Goal: Information Seeking & Learning: Learn about a topic

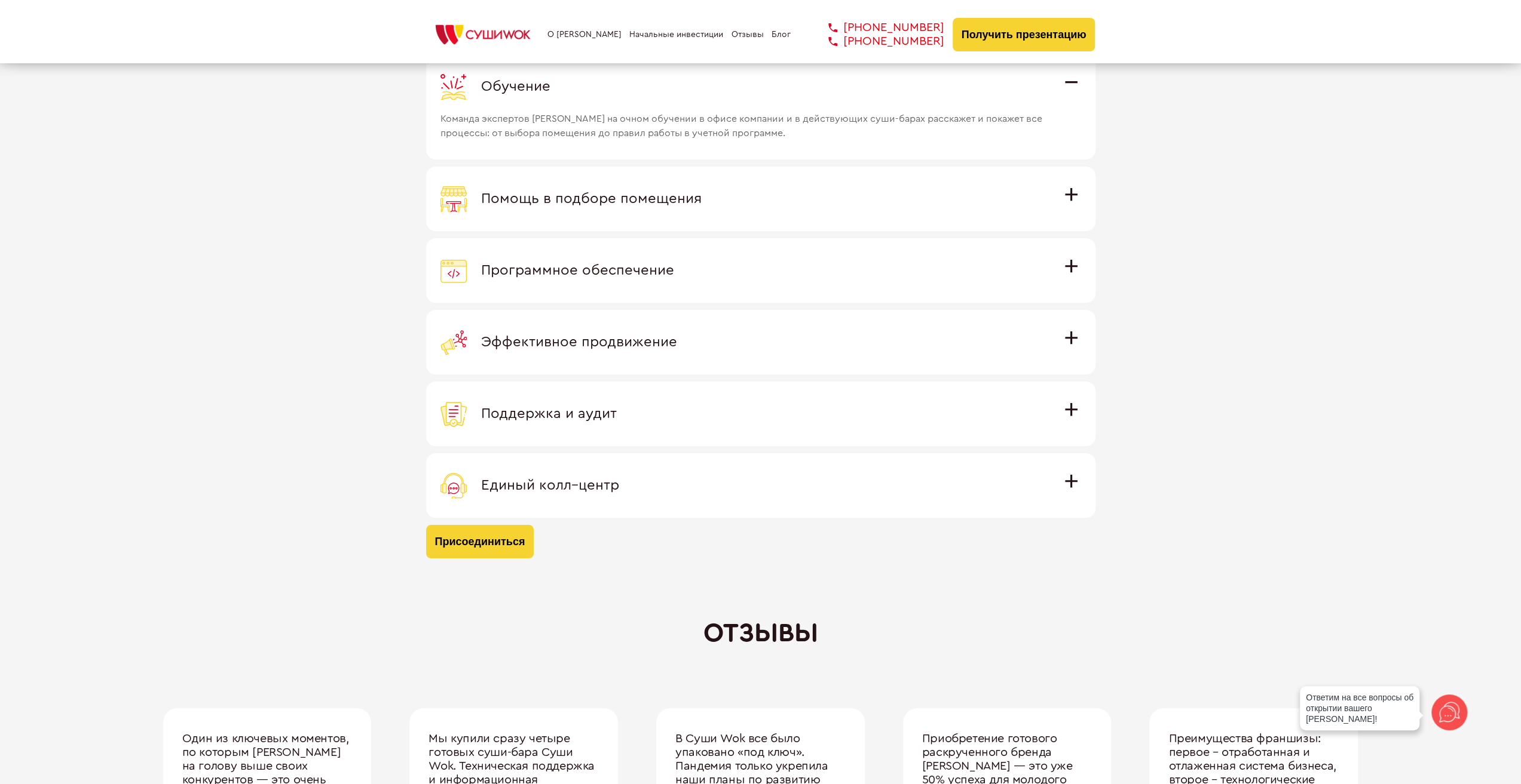
scroll to position [3345, 0]
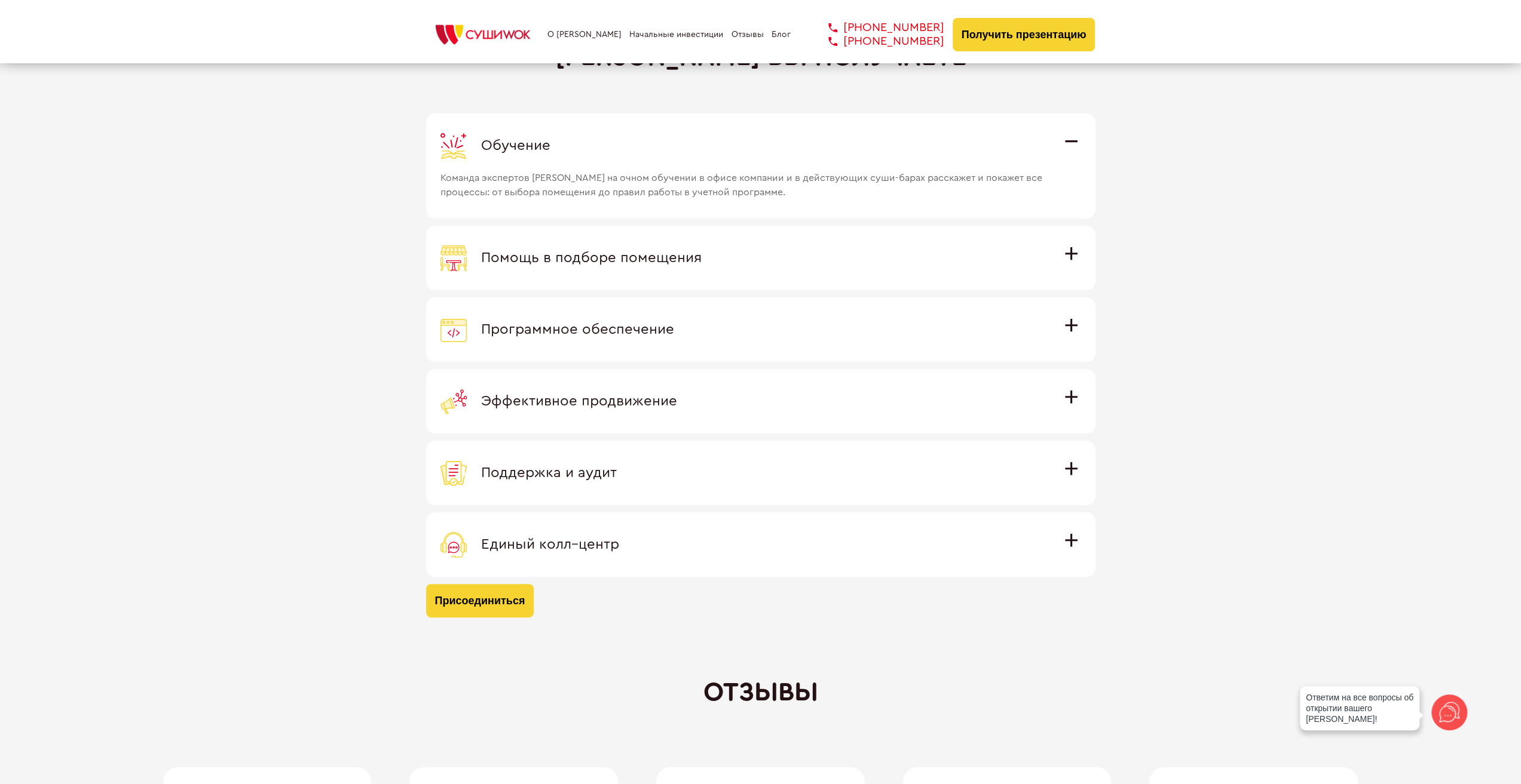
click at [719, 332] on div "Программное обеспечение" at bounding box center [760, 330] width 641 height 26
click at [0, 0] on input "Программное обеспечение Программное обеспечение разработано специально для [PER…" at bounding box center [0, 0] width 0 height 0
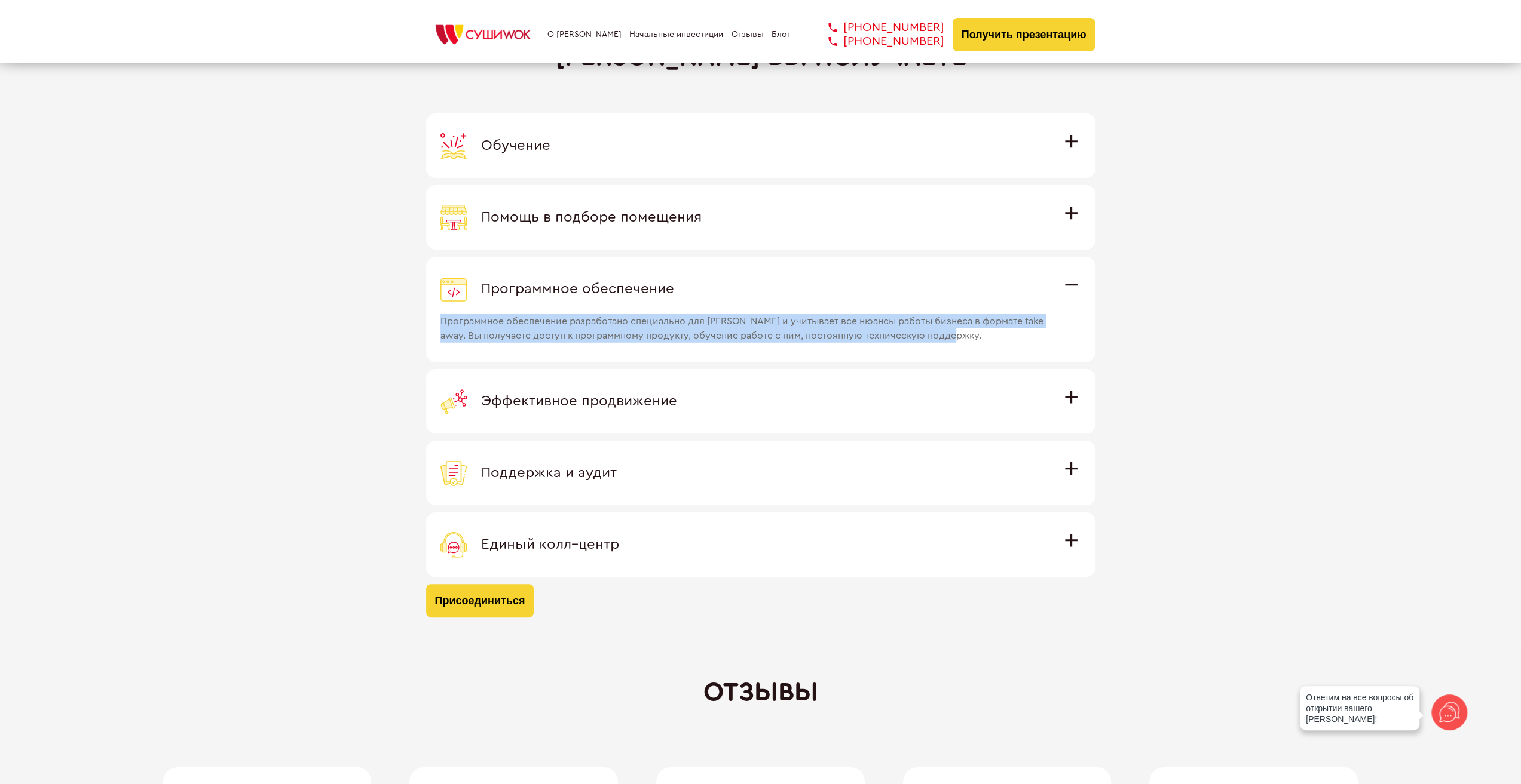
drag, startPoint x: 440, startPoint y: 313, endPoint x: 1010, endPoint y: 337, distance: 570.5
click at [1010, 337] on span "Программное обеспечение разработано специально для [PERSON_NAME] и учитывает вс…" at bounding box center [745, 323] width 609 height 40
copy span "Программное обеспечение разработано специально для [PERSON_NAME] и учитывает вс…"
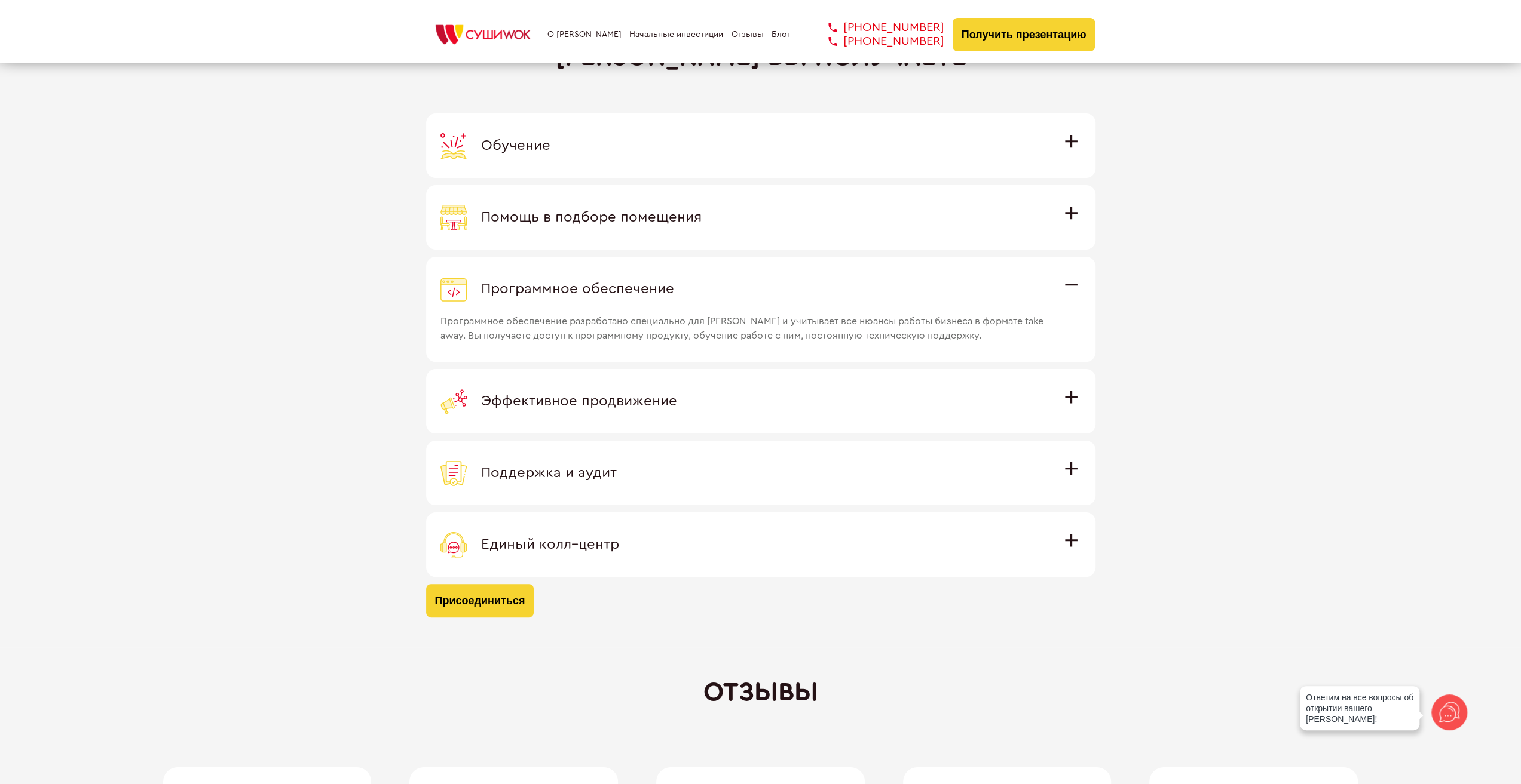
click at [667, 420] on label "Эффективное продвижение Все рекламные материалы предоставляются централизованно…" at bounding box center [760, 401] width 669 height 65
click at [0, 0] on input "Эффективное продвижение Все рекламные материалы предоставляются централизованно…" at bounding box center [0, 0] width 0 height 0
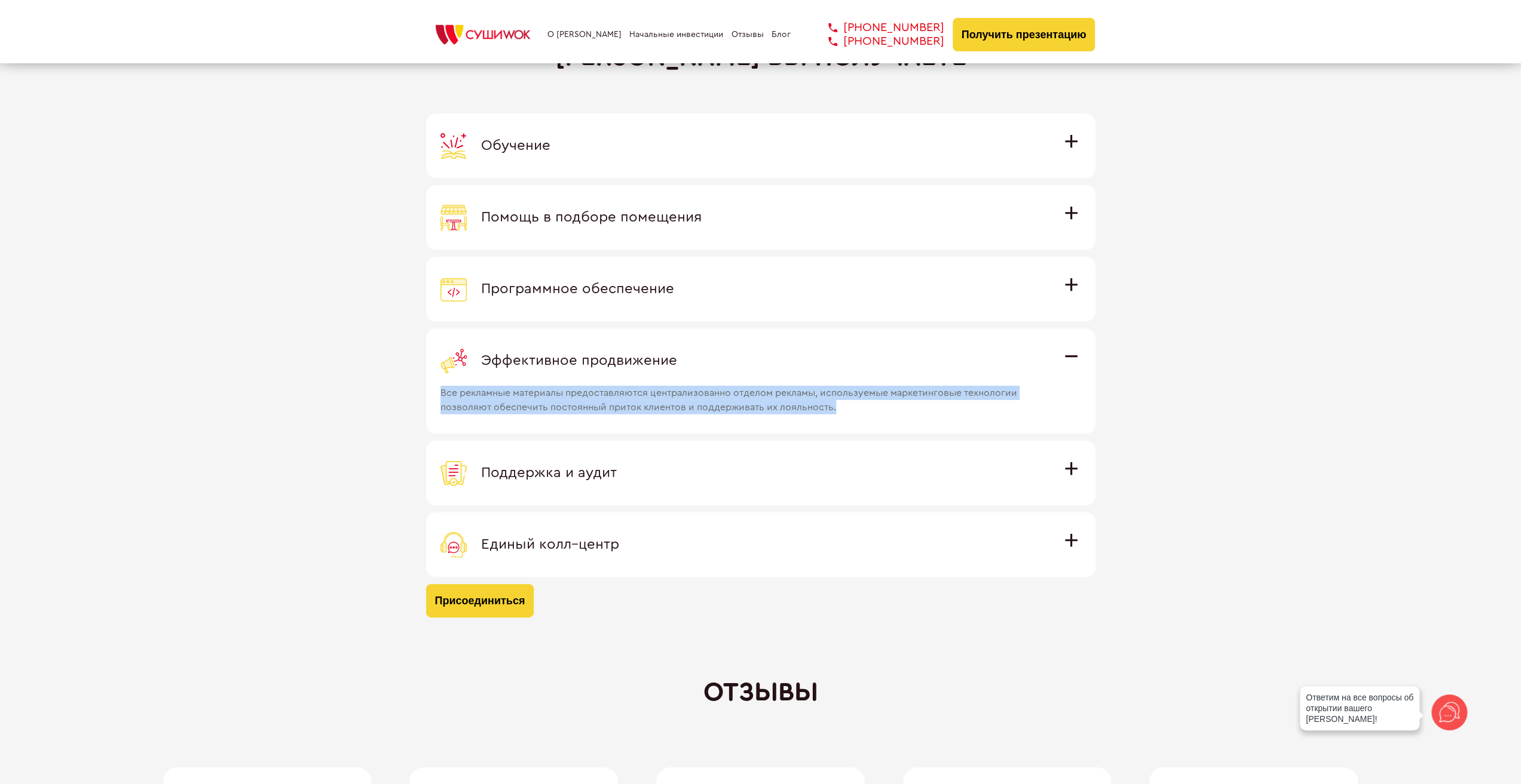
drag, startPoint x: 436, startPoint y: 386, endPoint x: 909, endPoint y: 405, distance: 473.4
click at [909, 405] on label "Эффективное продвижение Все рекламные материалы предоставляются централизованно…" at bounding box center [760, 381] width 669 height 105
copy span "Все рекламные материалы предоставляются централизованно отделом рекламы, исполь…"
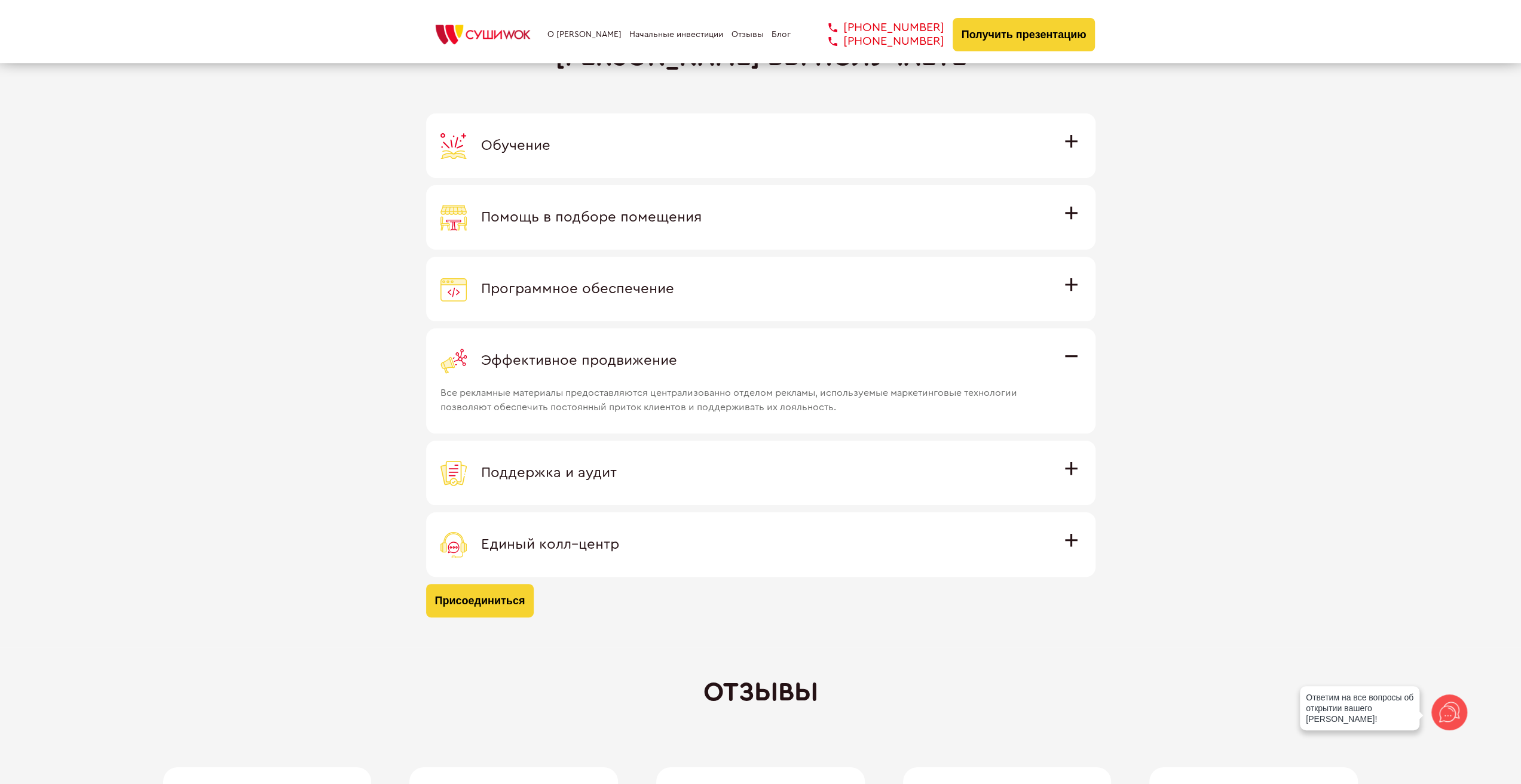
click at [581, 537] on span "Единый колл–центр" at bounding box center [549, 545] width 138 height 15
click at [0, 0] on input "Единый колл–центр Полностью интегрирован с программным обеспечением: вы не проп…" at bounding box center [0, 0] width 0 height 0
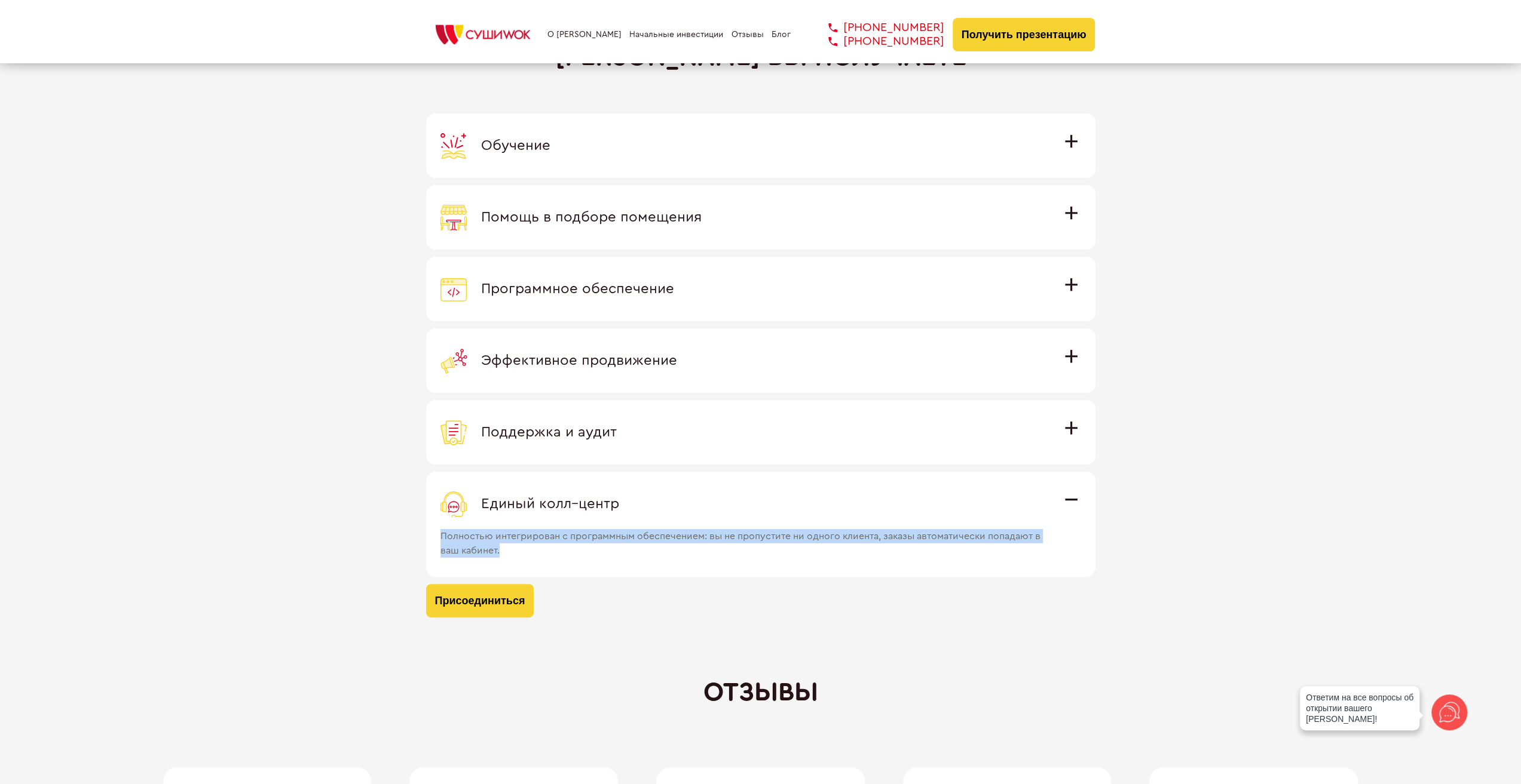
drag, startPoint x: 441, startPoint y: 533, endPoint x: 509, endPoint y: 543, distance: 68.7
click at [509, 543] on span "Полностью интегрирован с программным обеспечением: вы не пропустите ни одного к…" at bounding box center [745, 537] width 609 height 40
copy span "Полностью интегрирован с программным обеспечением: вы не пропустите ни одного к…"
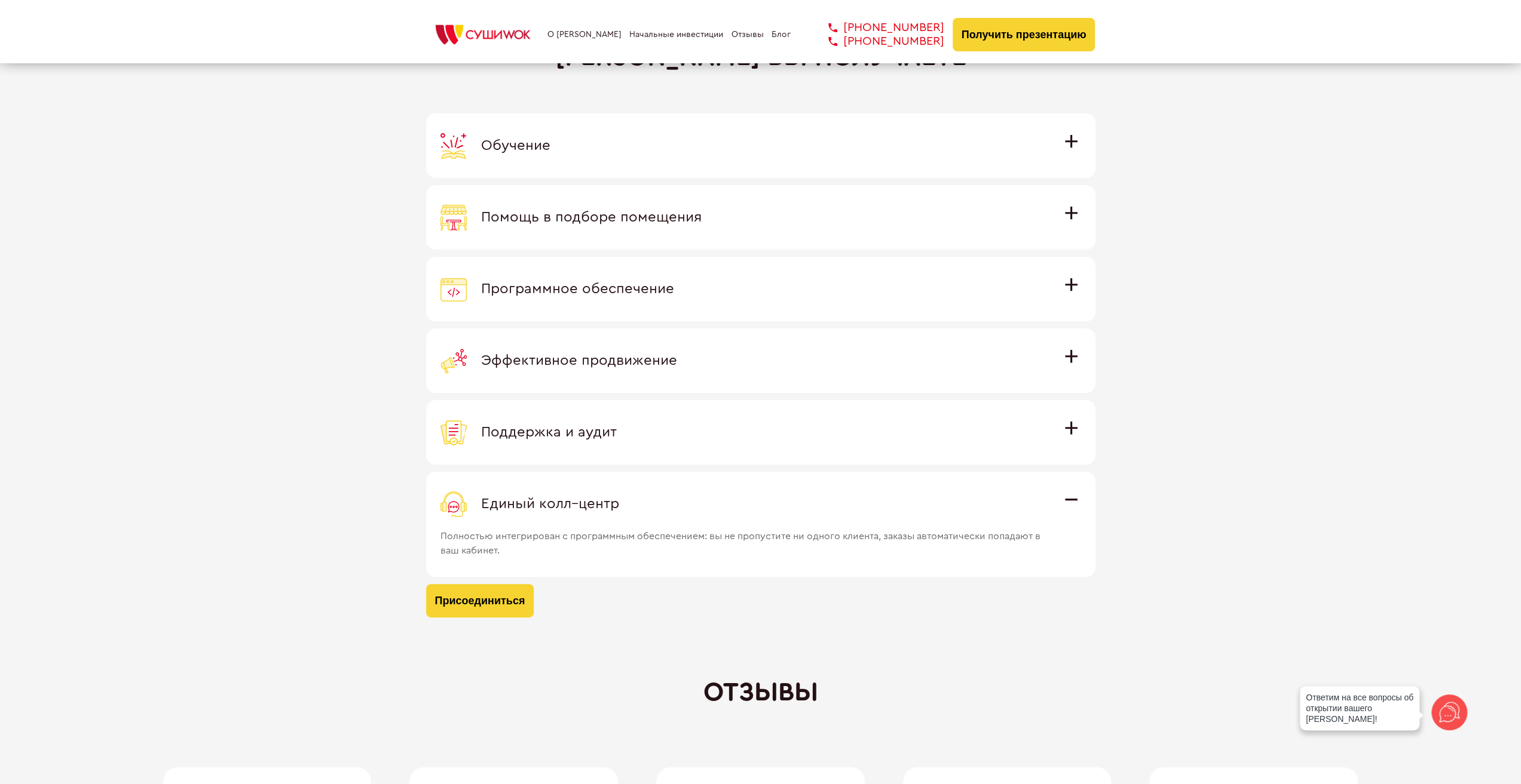
click at [537, 359] on span "Эффективное продвижение" at bounding box center [579, 361] width 196 height 15
click at [0, 0] on input "Эффективное продвижение Все рекламные материалы предоставляются централизованно…" at bounding box center [0, 0] width 0 height 0
